Goal: Task Accomplishment & Management: Manage account settings

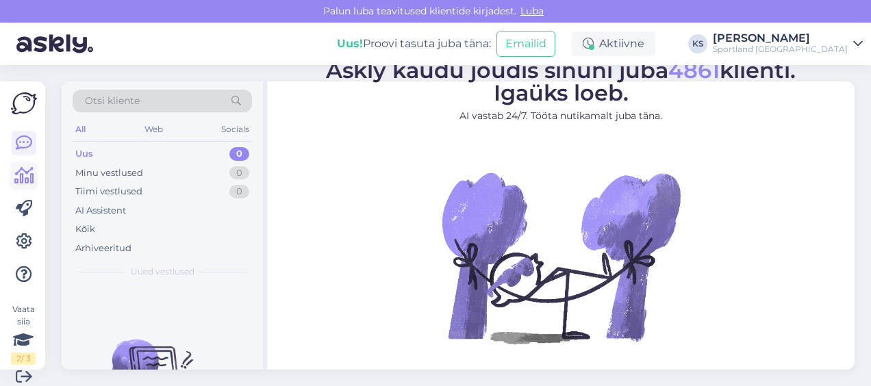
click at [17, 184] on icon at bounding box center [24, 176] width 20 height 16
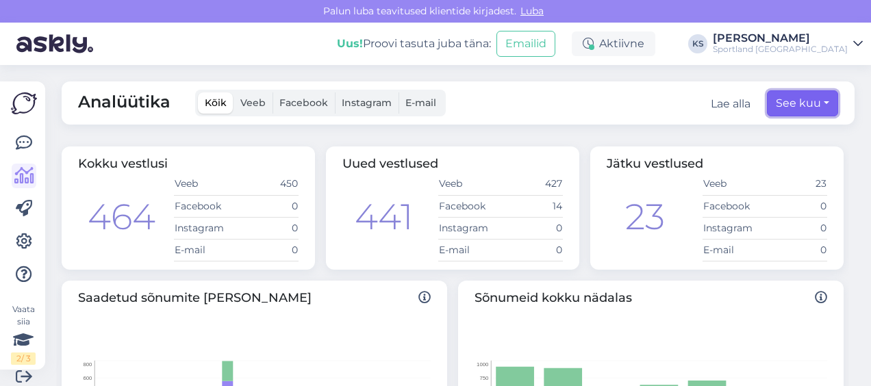
click at [790, 95] on button "See kuu" at bounding box center [802, 103] width 71 height 26
select select "7"
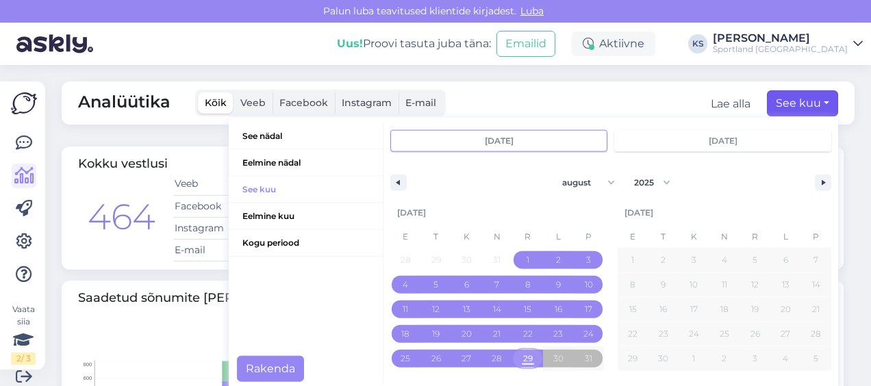
click at [512, 352] on span "29" at bounding box center [527, 359] width 31 height 18
type input "[DATE]"
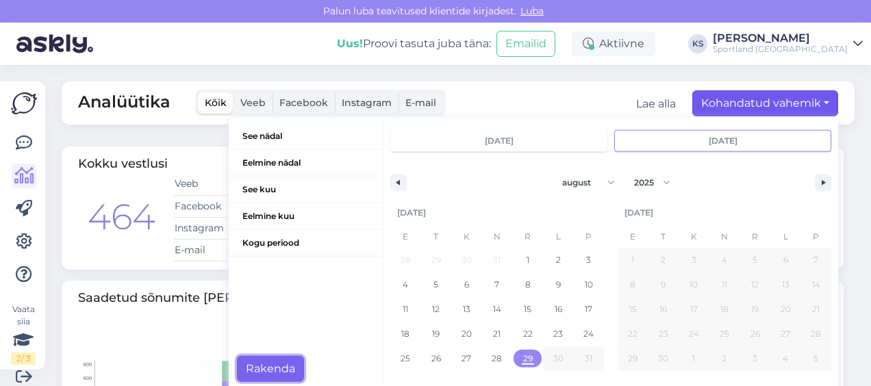
click at [272, 365] on button "Rakenda" at bounding box center [270, 369] width 67 height 26
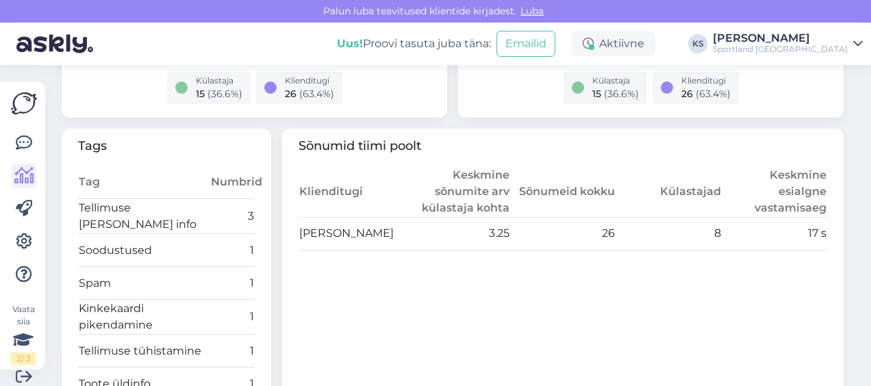
scroll to position [685, 0]
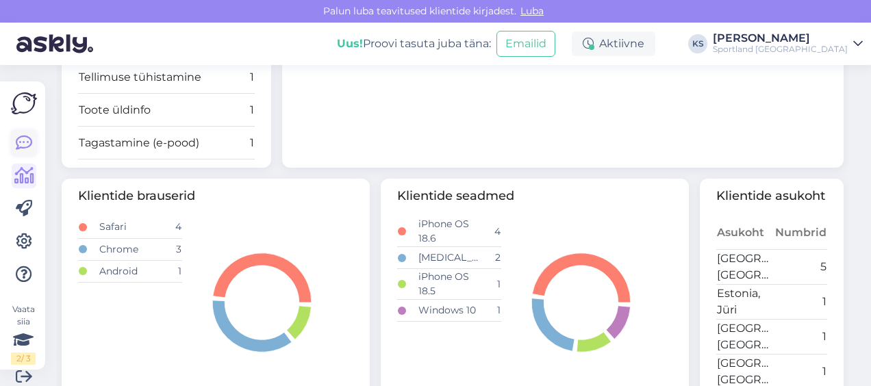
click at [33, 149] on link at bounding box center [24, 143] width 25 height 25
